Goal: Ask a question: Seek information or help from site administrators or community

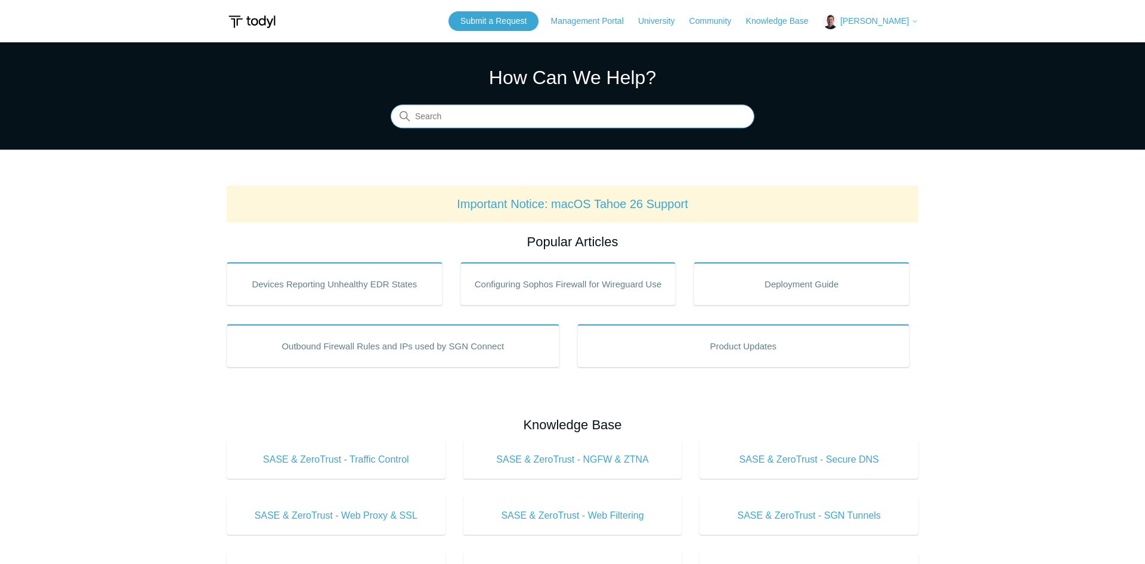
click at [534, 113] on input "Search" at bounding box center [573, 117] width 364 height 24
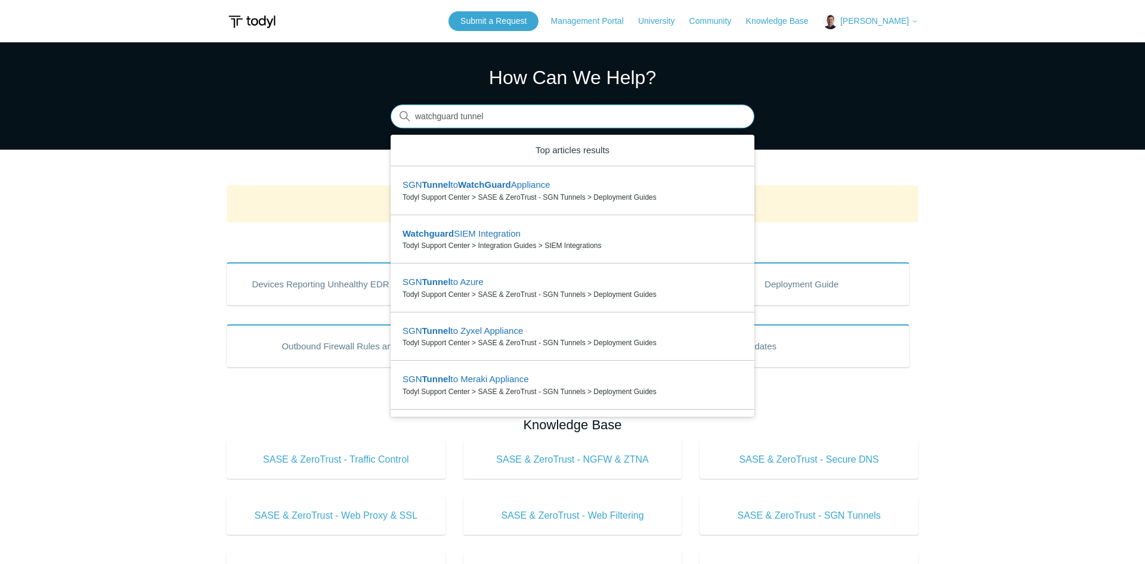
type input "watchguard tunnel"
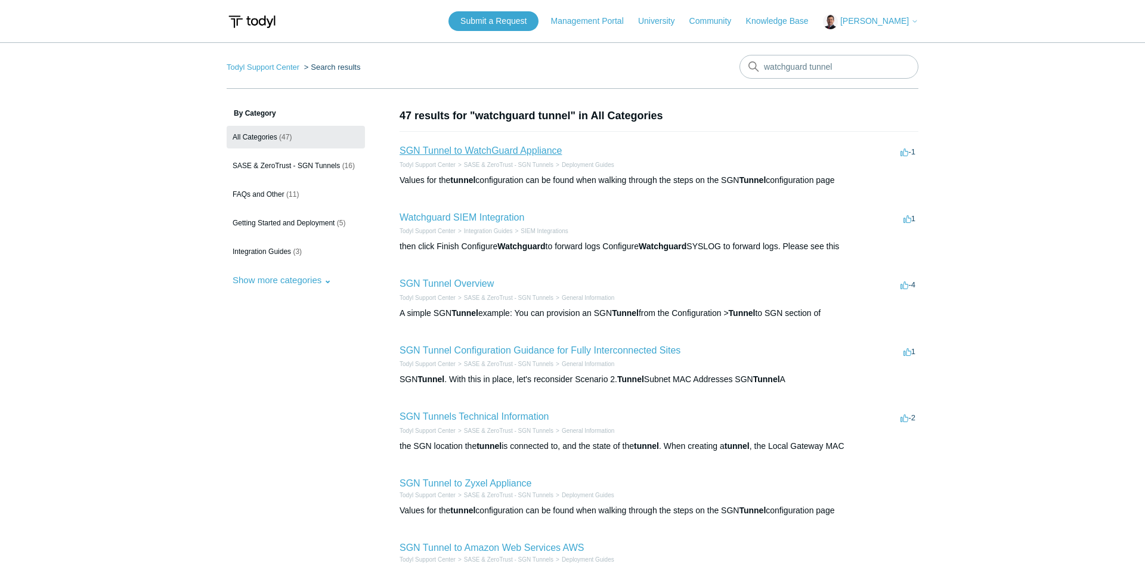
click at [484, 150] on link "SGN Tunnel to WatchGuard Appliance" at bounding box center [481, 151] width 162 height 10
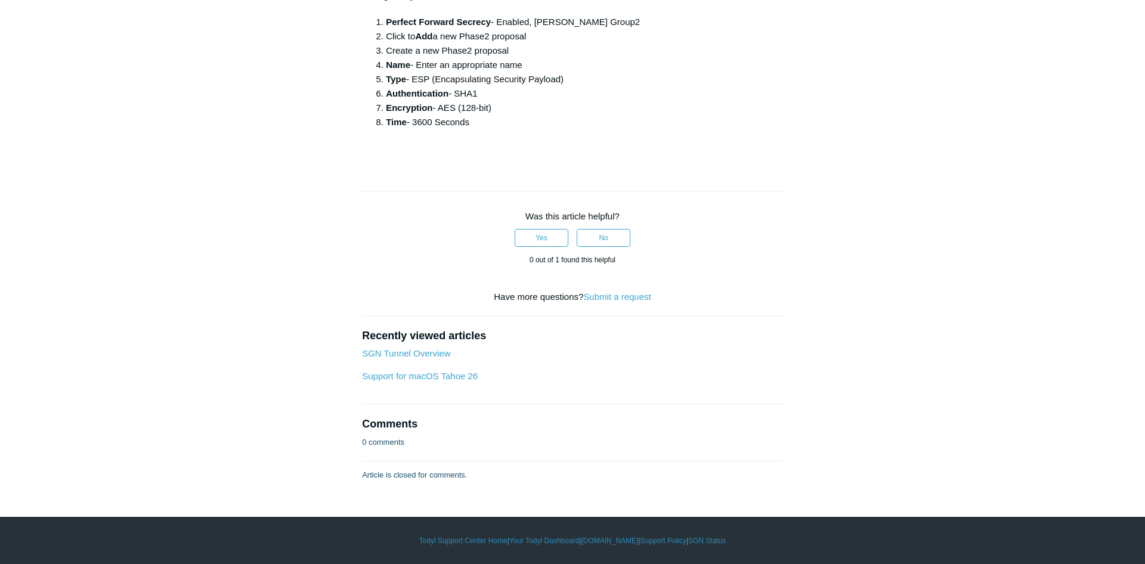
scroll to position [3417, 0]
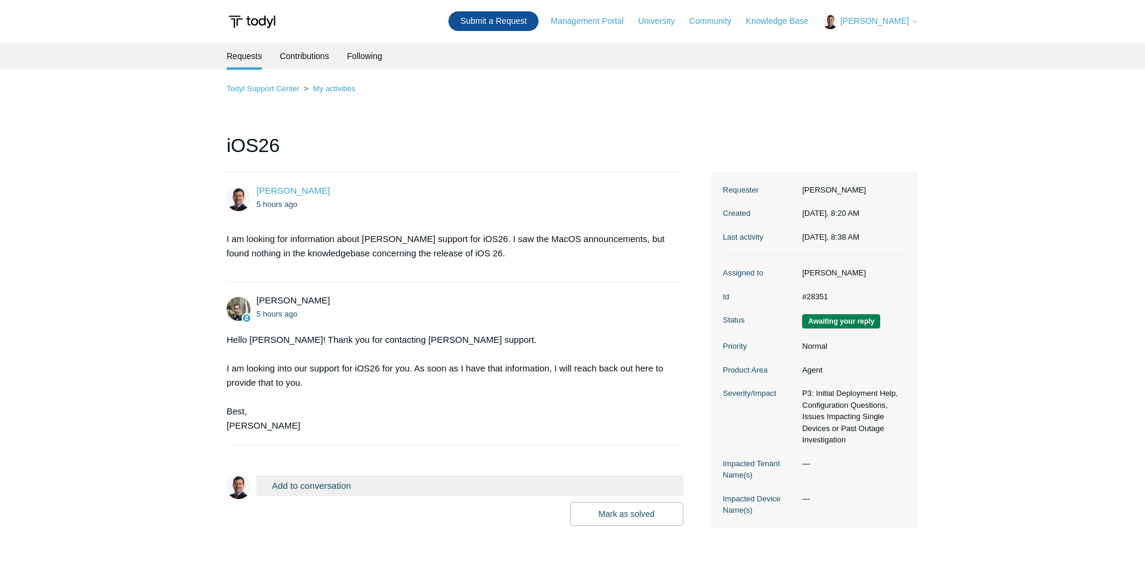
click at [497, 21] on link "Submit a Request" at bounding box center [494, 21] width 90 height 20
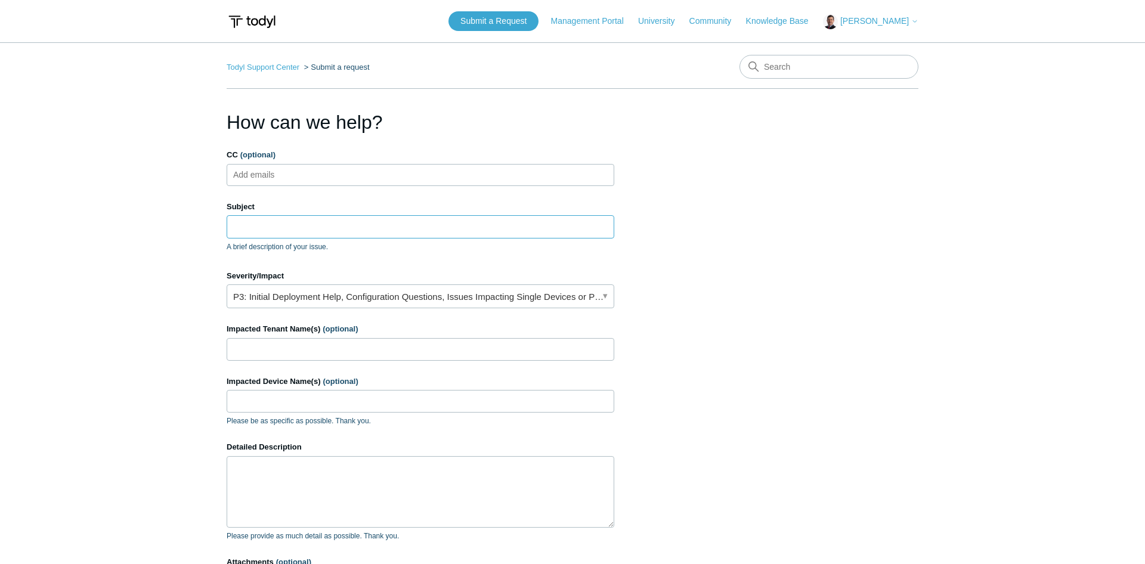
click at [367, 220] on input "Subject" at bounding box center [421, 226] width 388 height 23
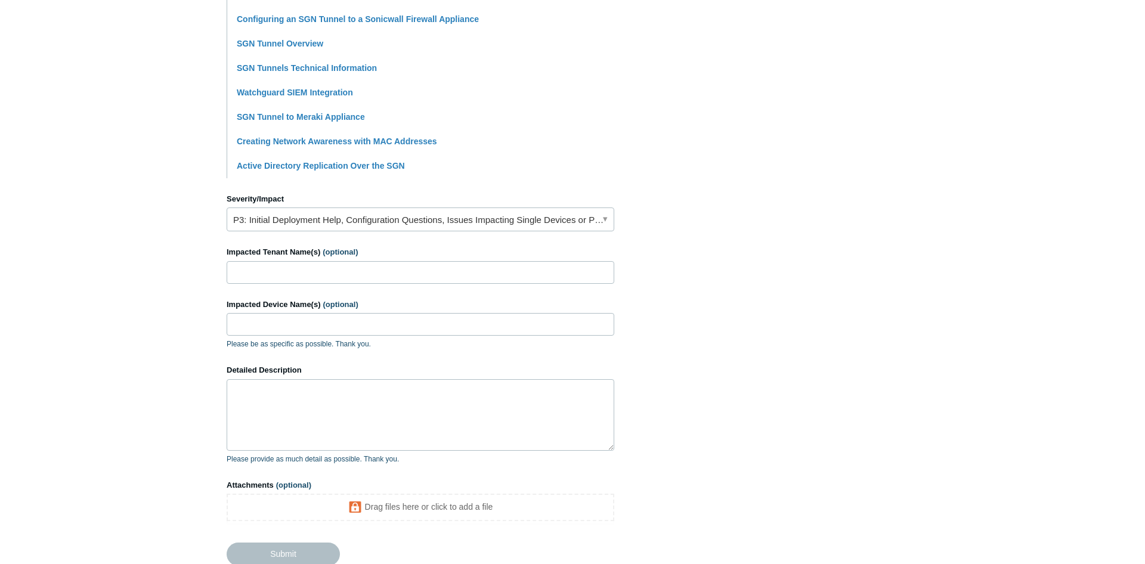
scroll to position [372, 0]
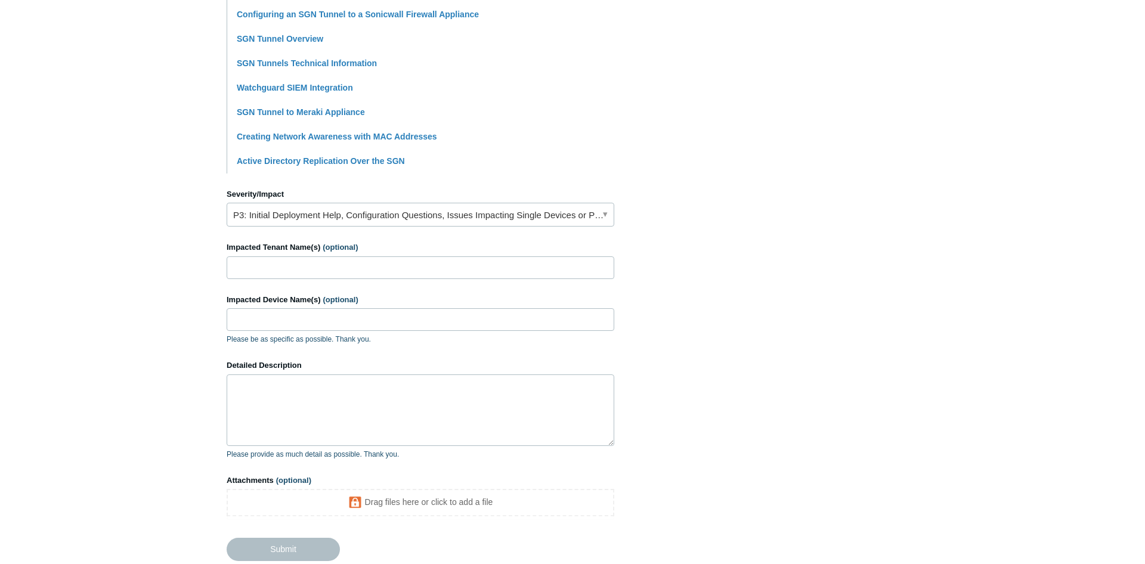
type input "Configuration of Watchguard Tunnel"
click at [330, 270] on input "Impacted Tenant Name(s) (optional)" at bounding box center [421, 268] width 388 height 23
type input "trnetworkconsulting"
click at [341, 317] on input "Impacted Device Name(s) (optional)" at bounding box center [421, 319] width 388 height 23
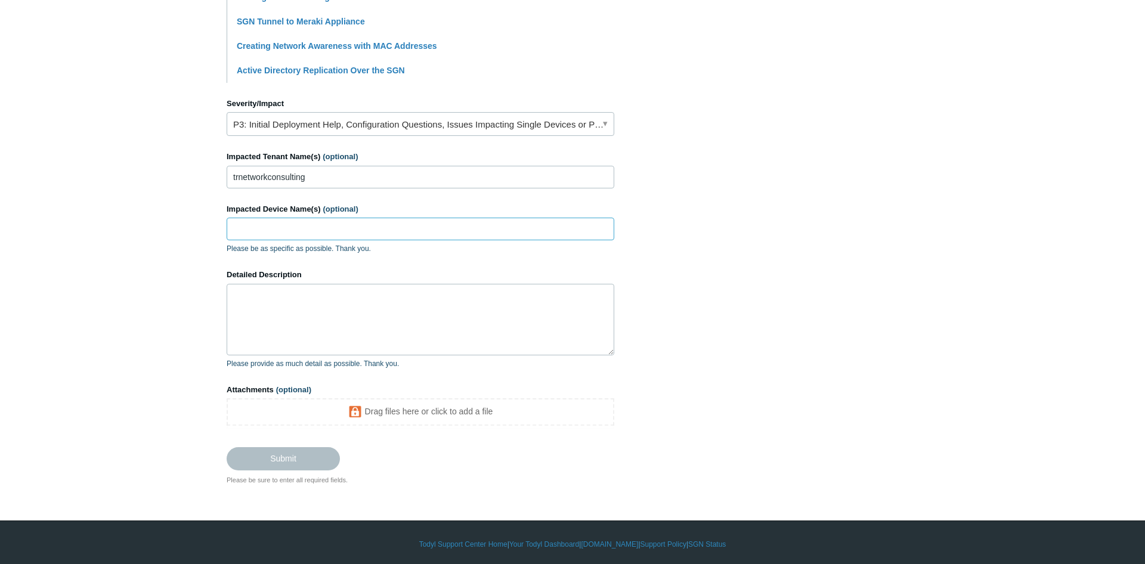
scroll to position [467, 0]
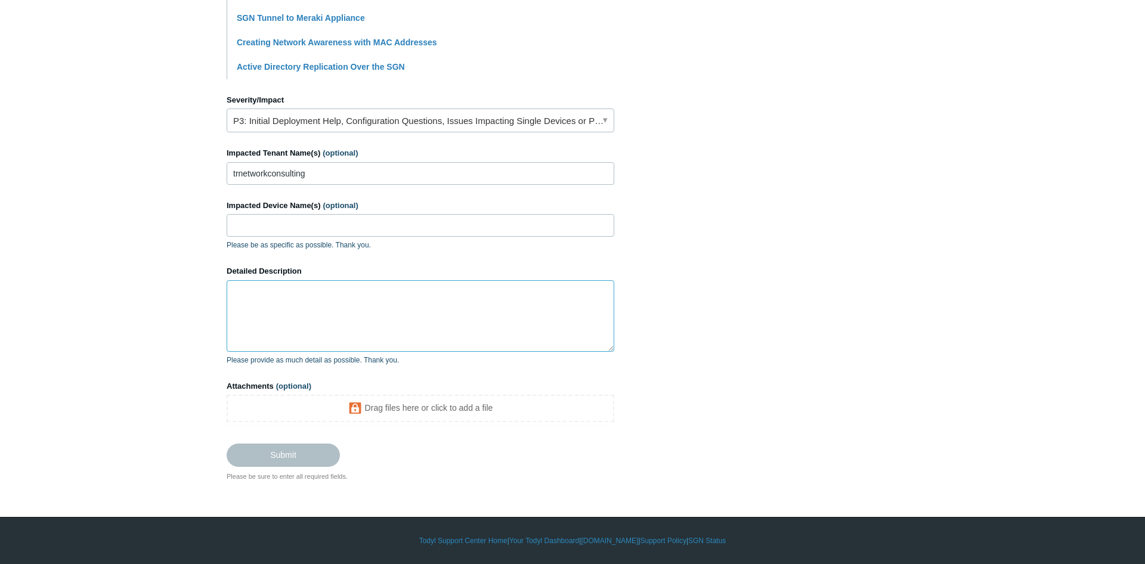
click at [332, 297] on textarea "Detailed Description" at bounding box center [421, 316] width 388 height 72
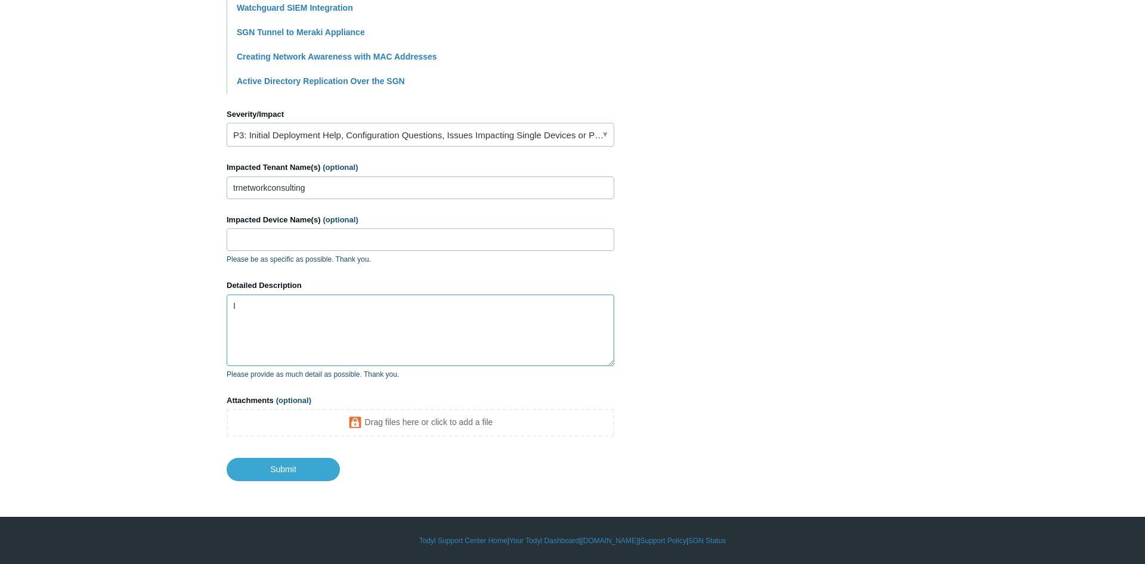
scroll to position [455, 0]
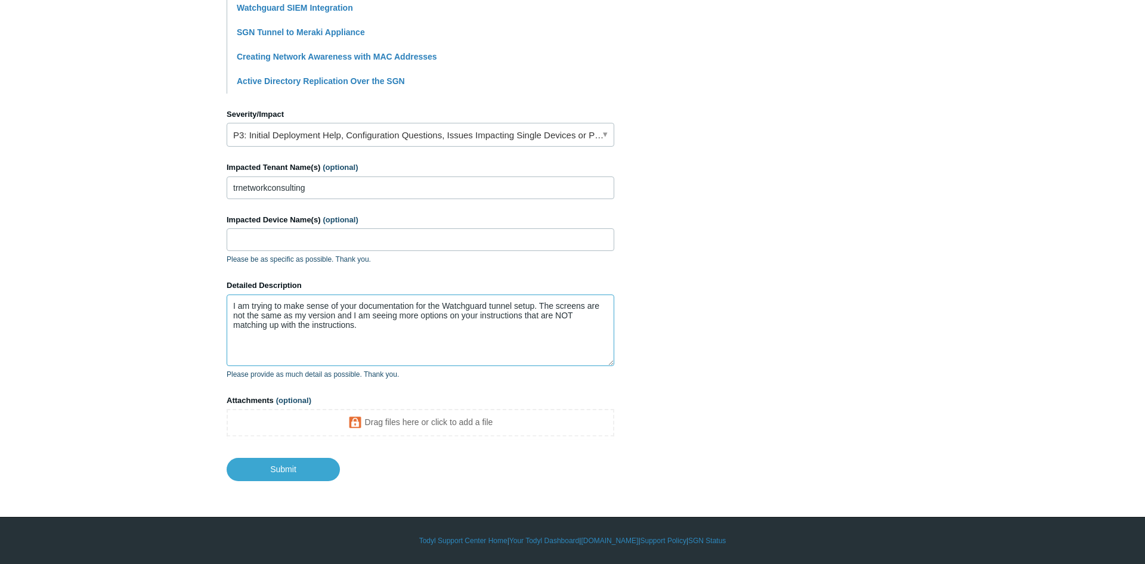
paste textarea "[URL][DOMAIN_NAME]"
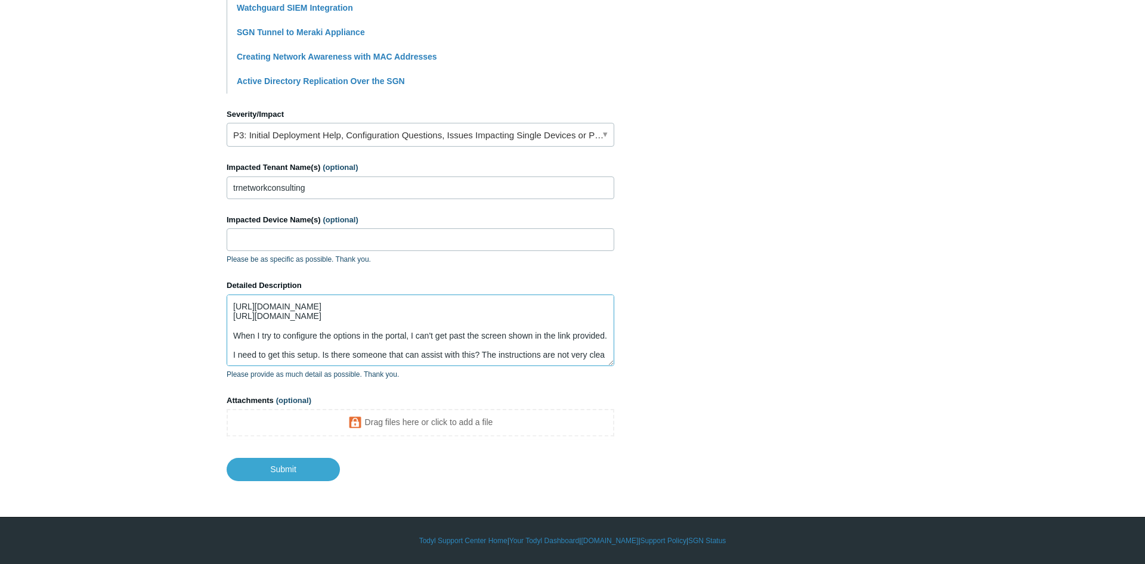
scroll to position [51, 0]
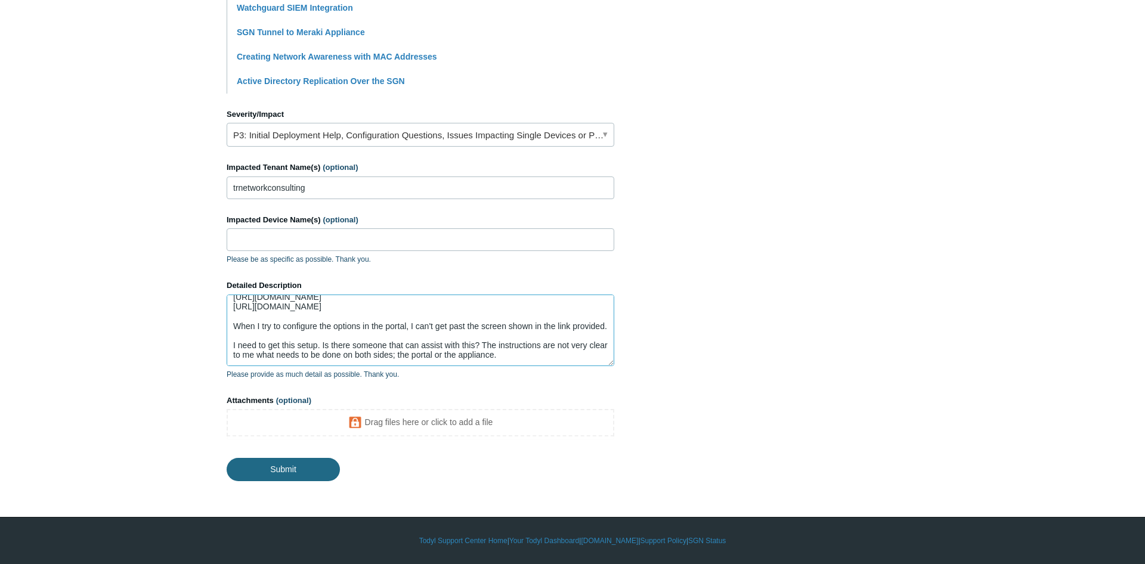
type textarea "I am trying to make sense of your documentation for the Watchguard tunnel setup…"
drag, startPoint x: 260, startPoint y: 466, endPoint x: 319, endPoint y: 450, distance: 61.2
click at [260, 466] on input "Submit" at bounding box center [283, 469] width 113 height 24
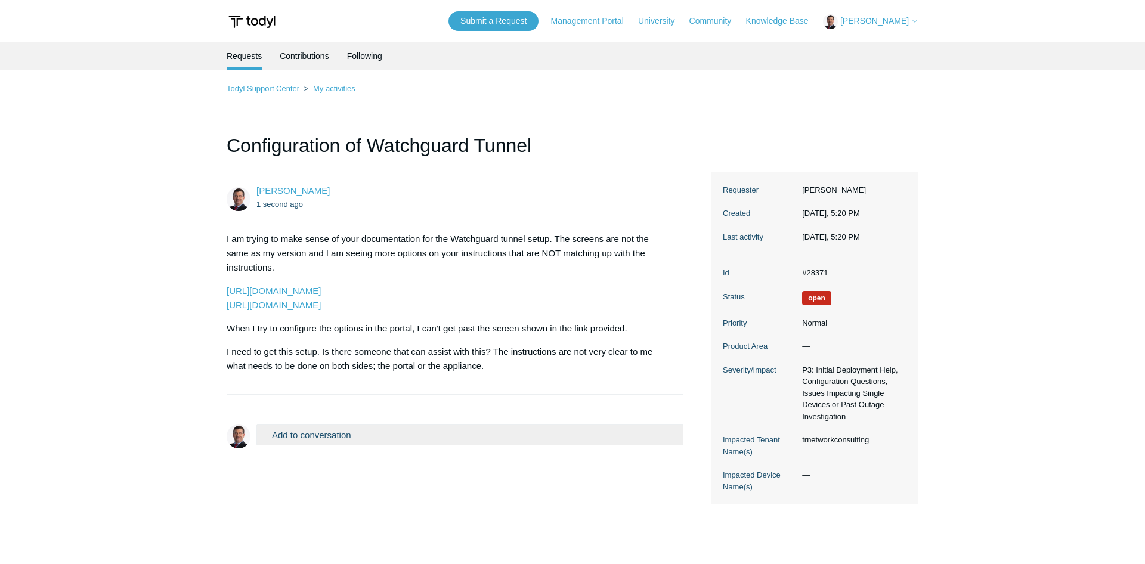
click at [373, 442] on button "Add to conversation" at bounding box center [470, 435] width 427 height 21
paste textarea "[URL][DOMAIN_NAME]"
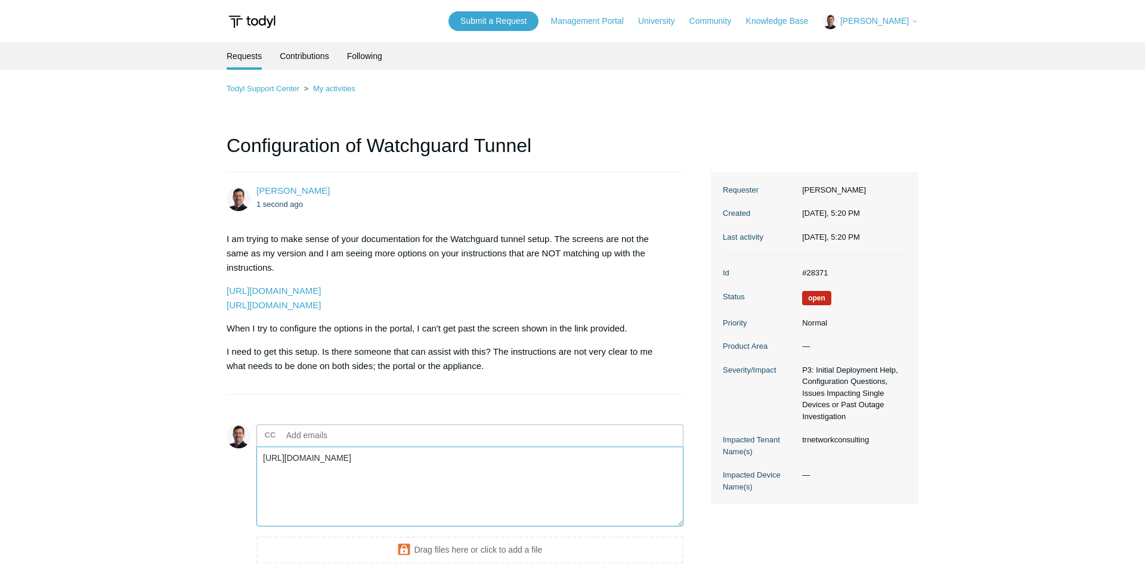
click at [342, 460] on textarea "[URL][DOMAIN_NAME]" at bounding box center [470, 487] width 427 height 81
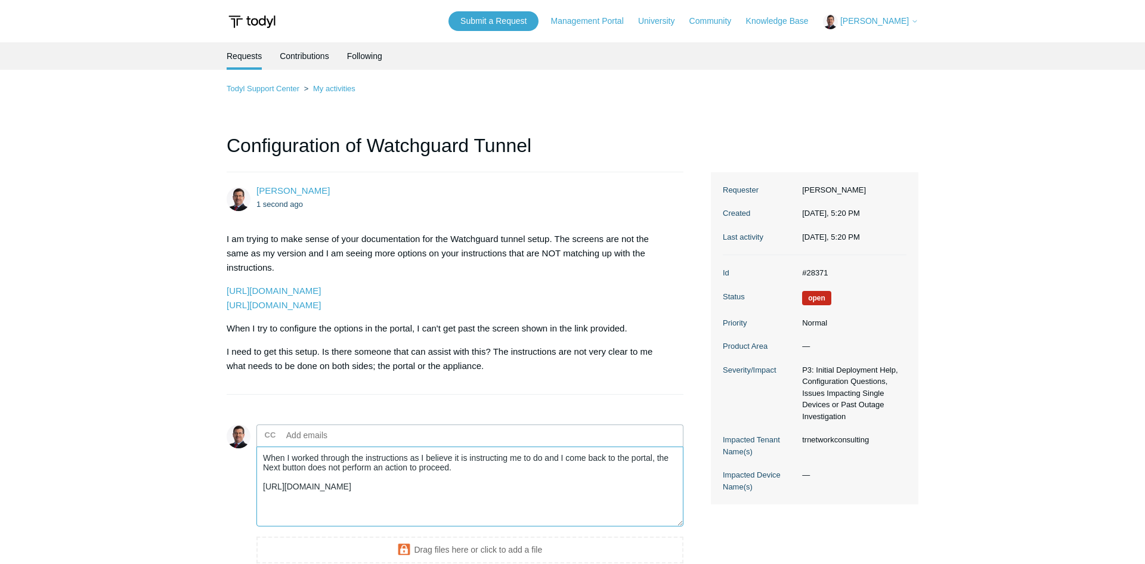
click at [472, 486] on textarea "When I worked through the instructions as I believe it is instructing me to do …" at bounding box center [470, 487] width 427 height 81
paste textarea "[URL][DOMAIN_NAME]"
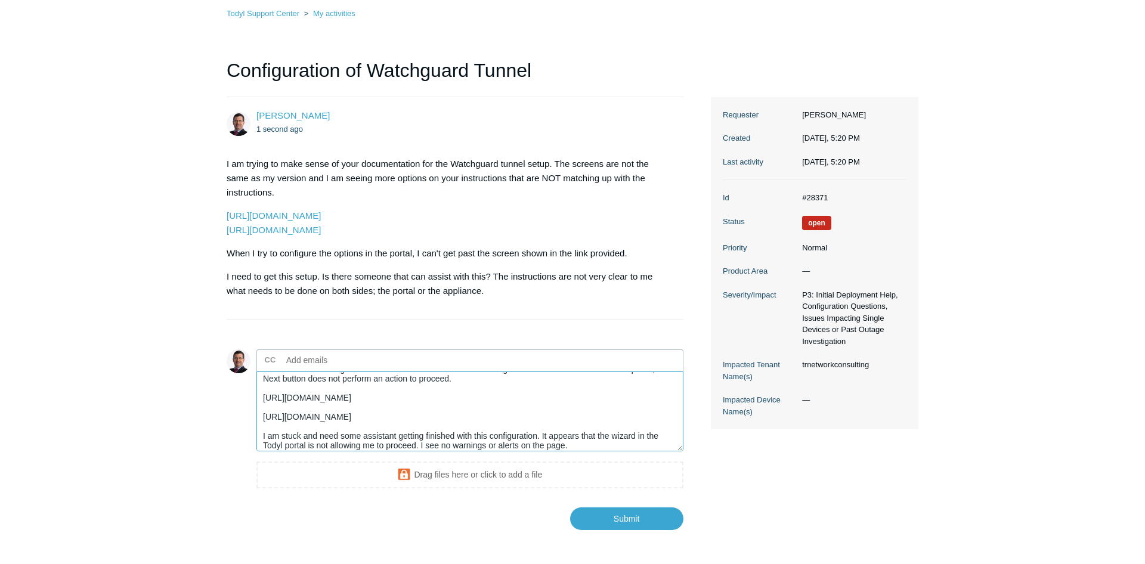
scroll to position [124, 0]
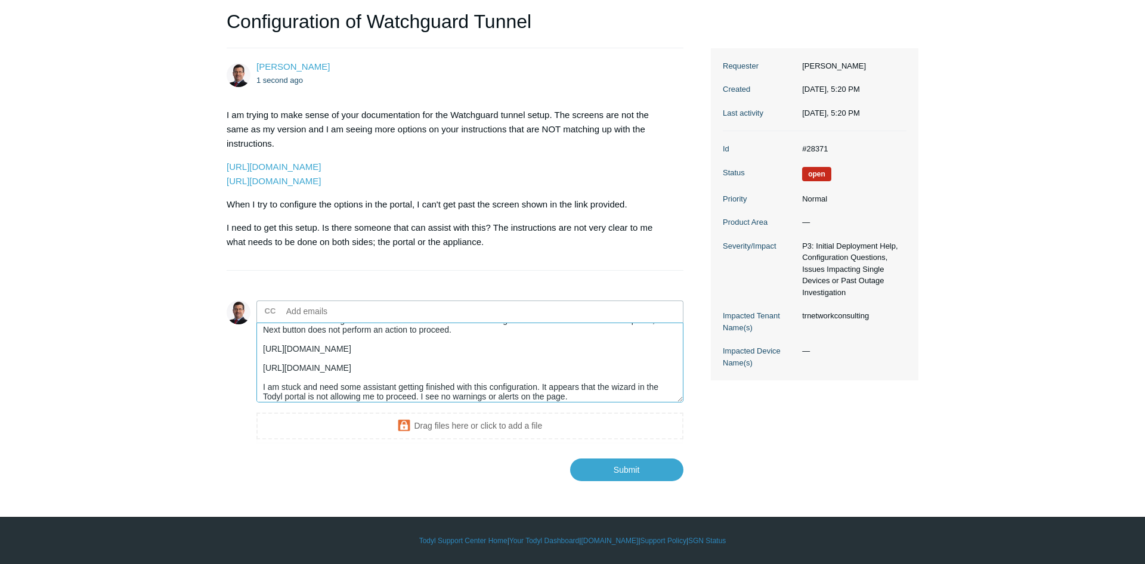
type textarea "When I worked through the instructions as I believe it is instructing me to do …"
click at [636, 486] on body "Skip to main content Submit a Request Management Portal University Community Kn…" at bounding box center [572, 220] width 1145 height 688
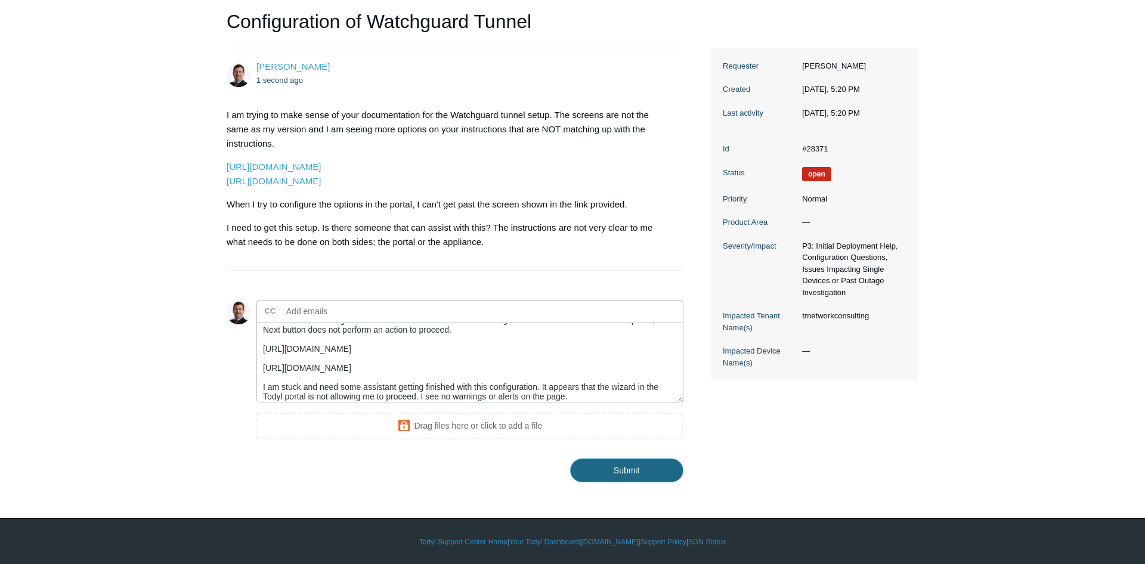
click at [642, 467] on input "Submit" at bounding box center [626, 471] width 113 height 24
